Goal: Check status: Check status

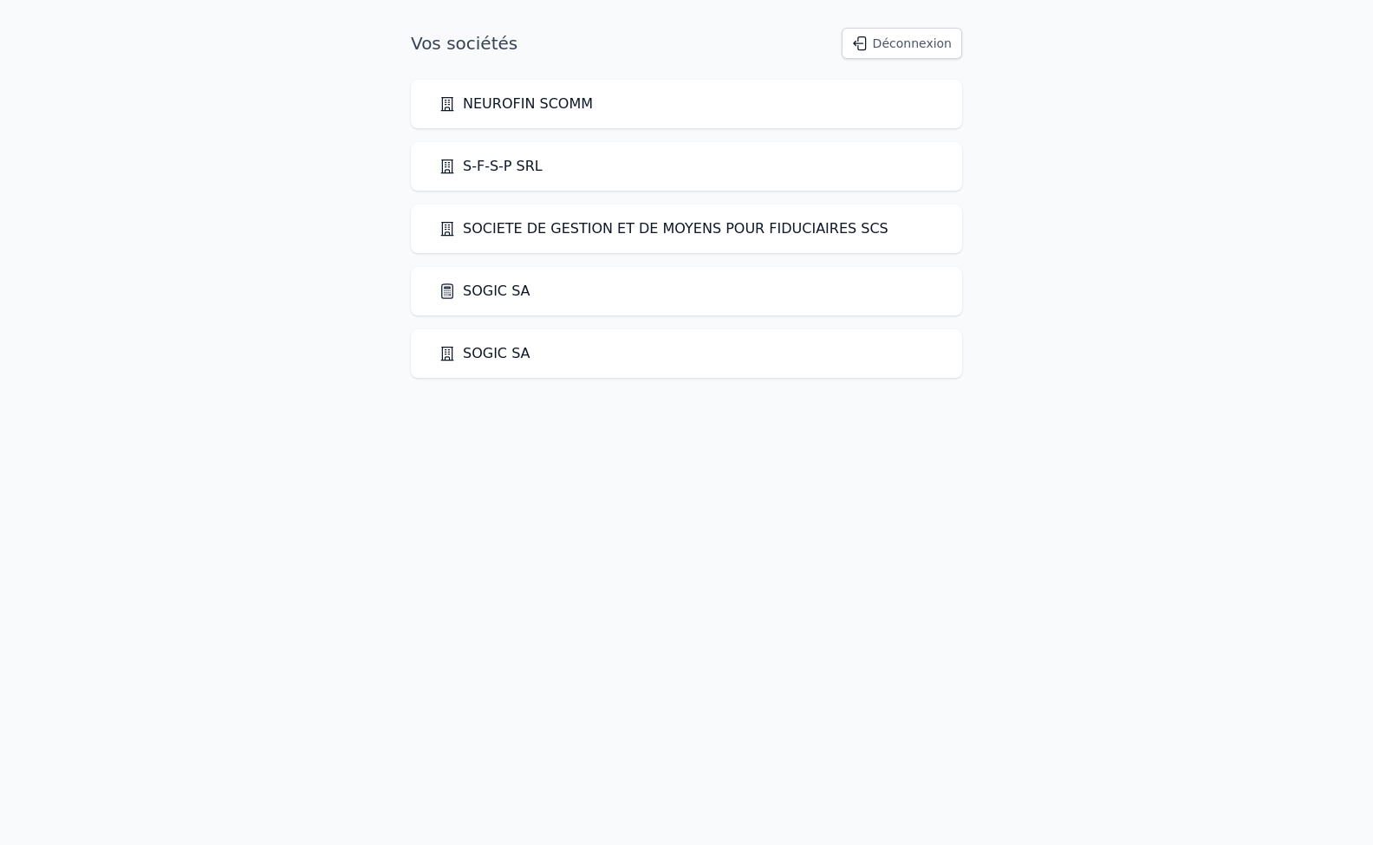
click at [497, 291] on link "SOGIC SA" at bounding box center [485, 291] width 92 height 21
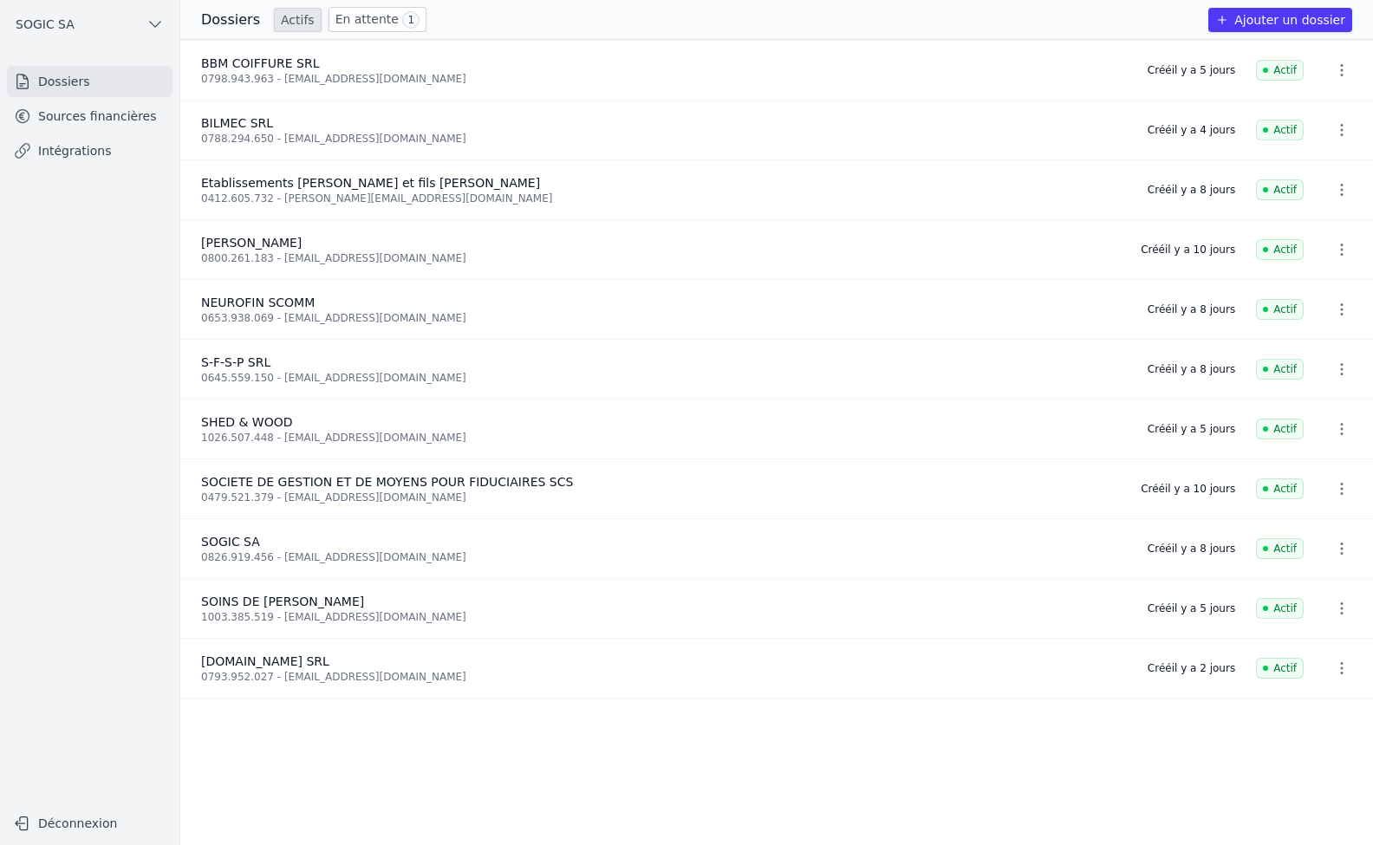
click at [85, 121] on link "Sources financières" at bounding box center [90, 116] width 166 height 31
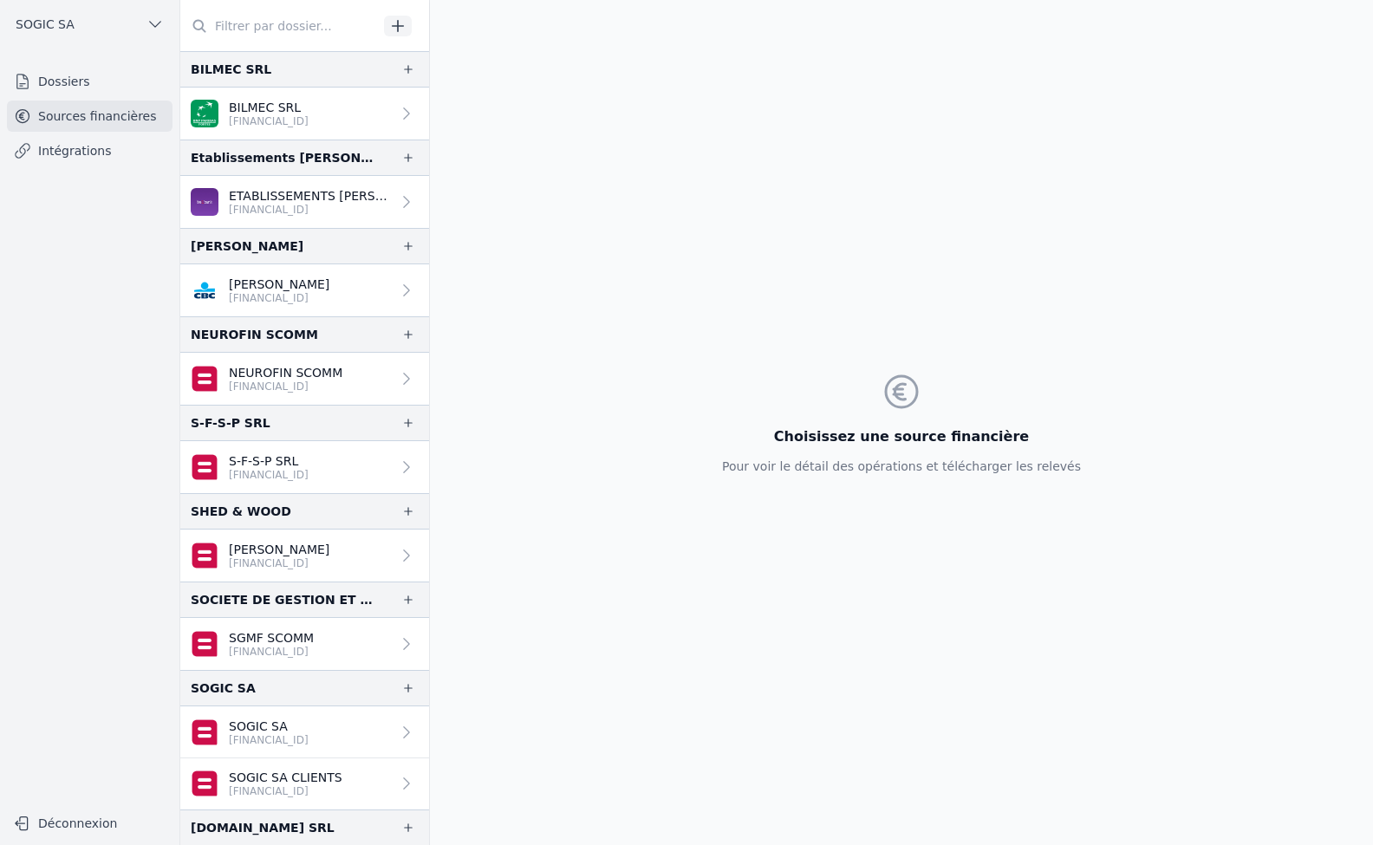
click at [51, 151] on link "Intégrations" at bounding box center [90, 150] width 166 height 31
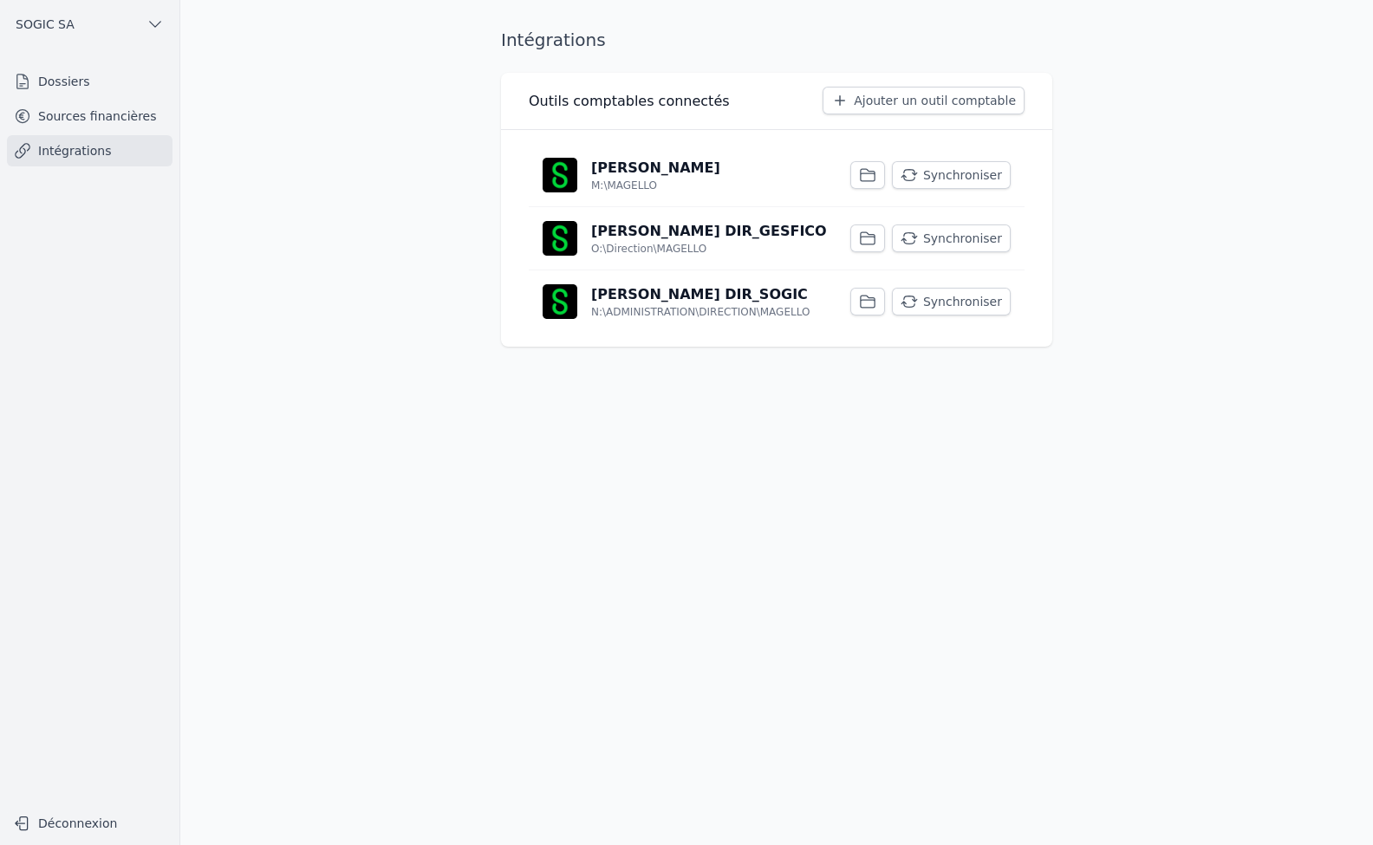
click at [973, 304] on button "Synchroniser" at bounding box center [951, 302] width 119 height 28
click at [955, 237] on button "Synchroniser" at bounding box center [951, 239] width 119 height 28
click at [967, 173] on button "Synchroniser" at bounding box center [951, 175] width 119 height 28
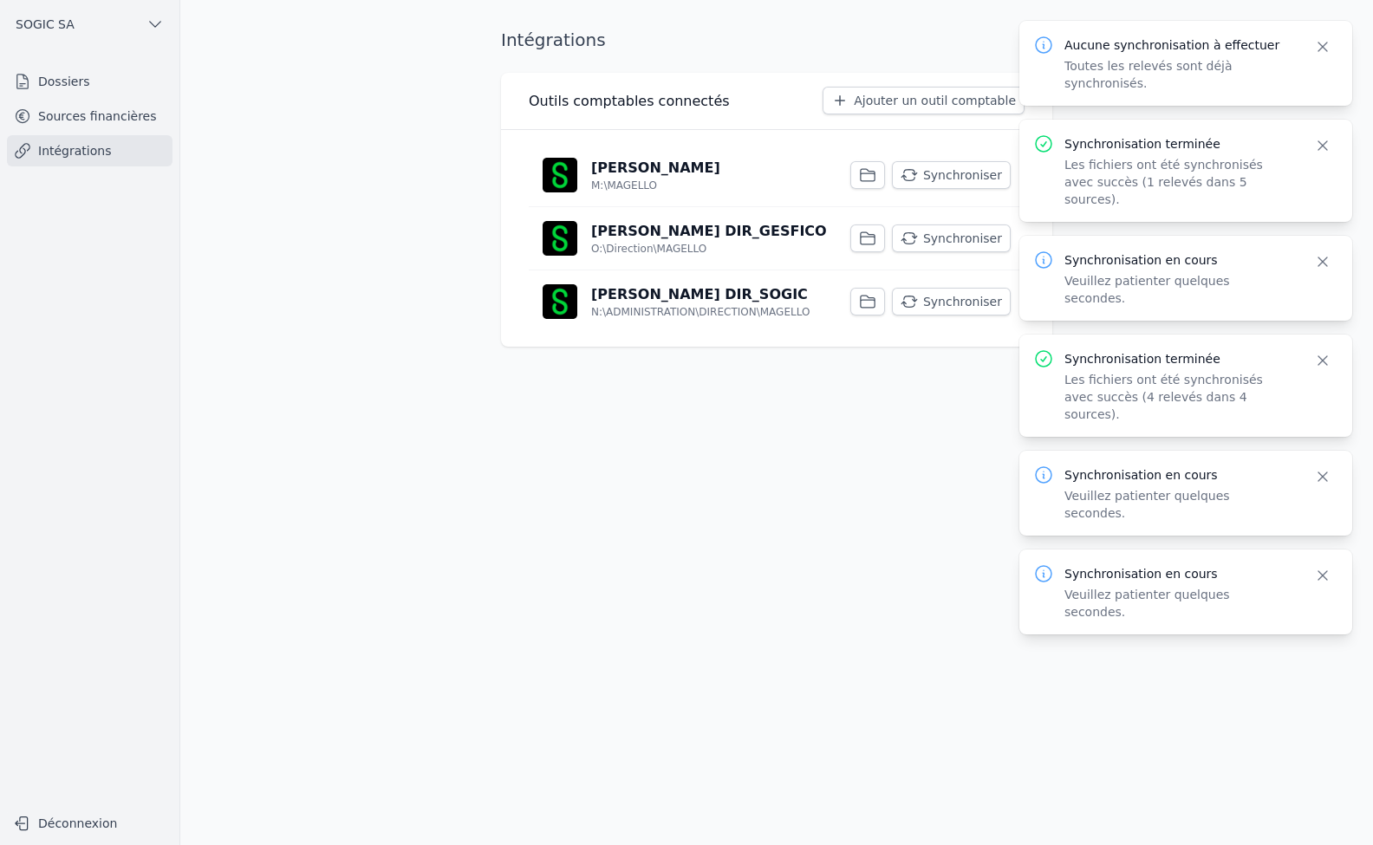
click at [90, 121] on link "Sources financières" at bounding box center [90, 116] width 166 height 31
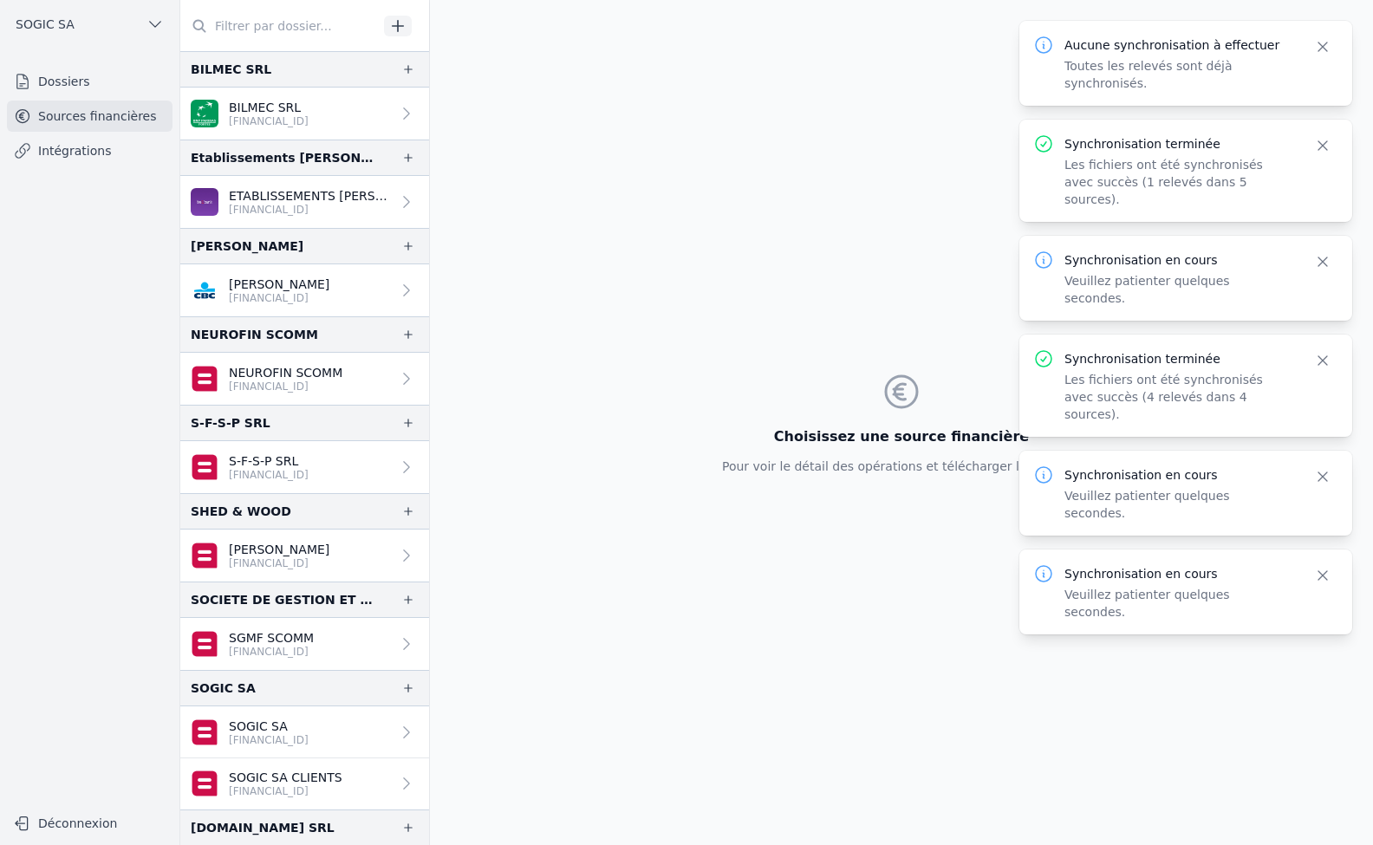
click at [299, 651] on p "[FINANCIAL_ID]" at bounding box center [271, 652] width 85 height 14
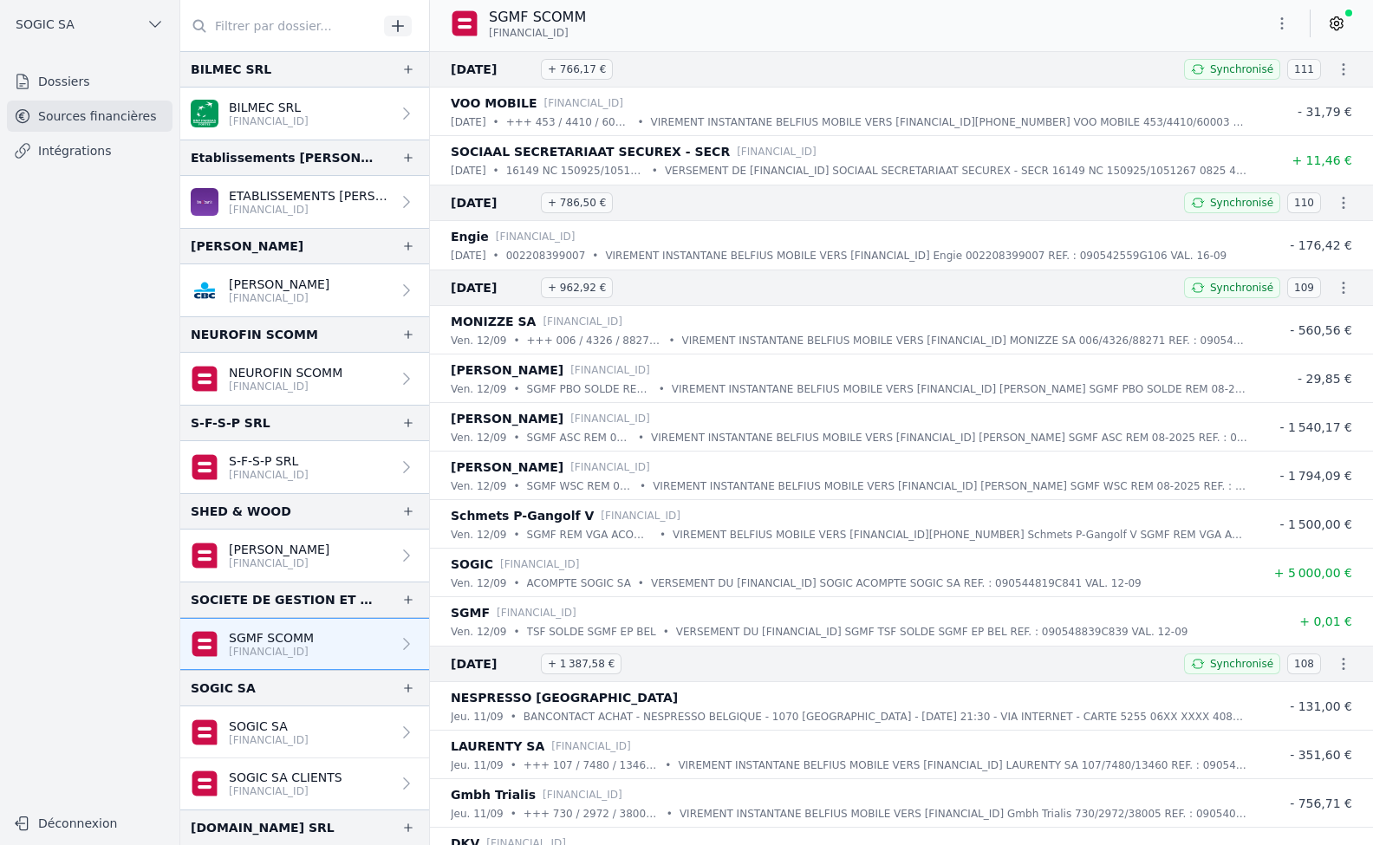
click at [287, 782] on p "SOGIC SA CLIENTS" at bounding box center [286, 777] width 114 height 17
